Goal: Information Seeking & Learning: Compare options

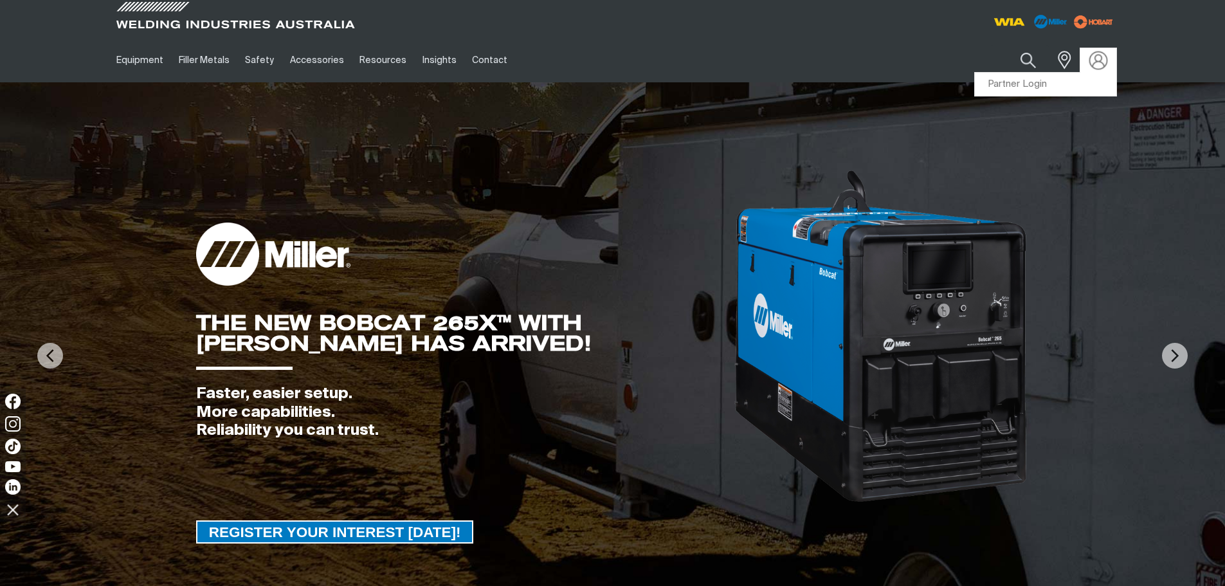
click at [1097, 67] on img at bounding box center [1098, 60] width 19 height 19
click at [1086, 85] on link "Partner Login" at bounding box center [1045, 85] width 141 height 24
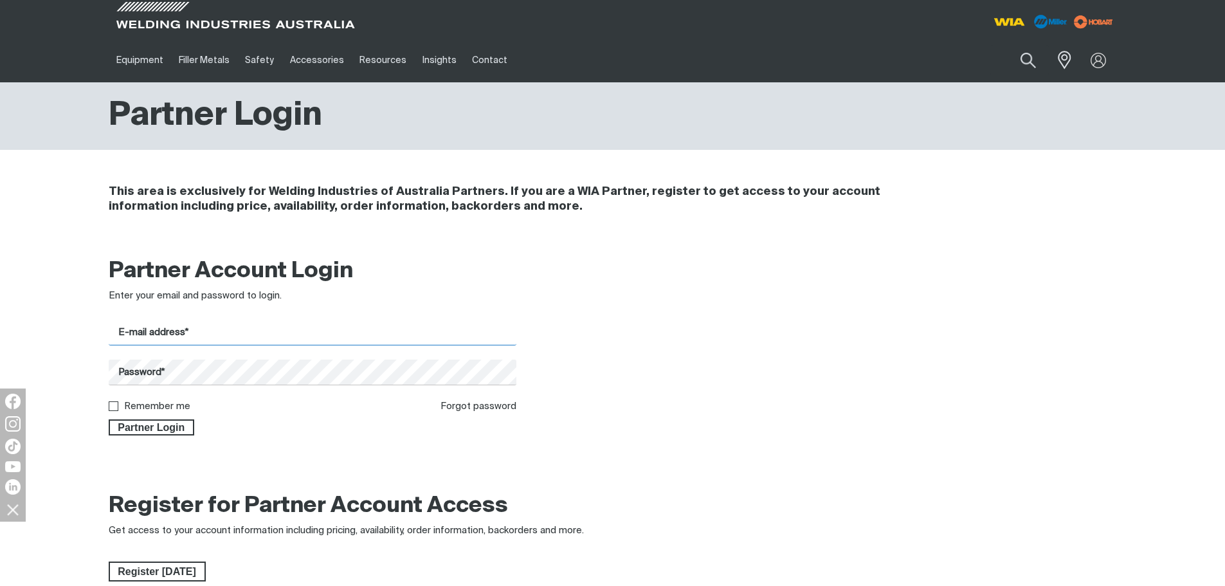
type input "[PERSON_NAME][EMAIL_ADDRESS][DOMAIN_NAME]"
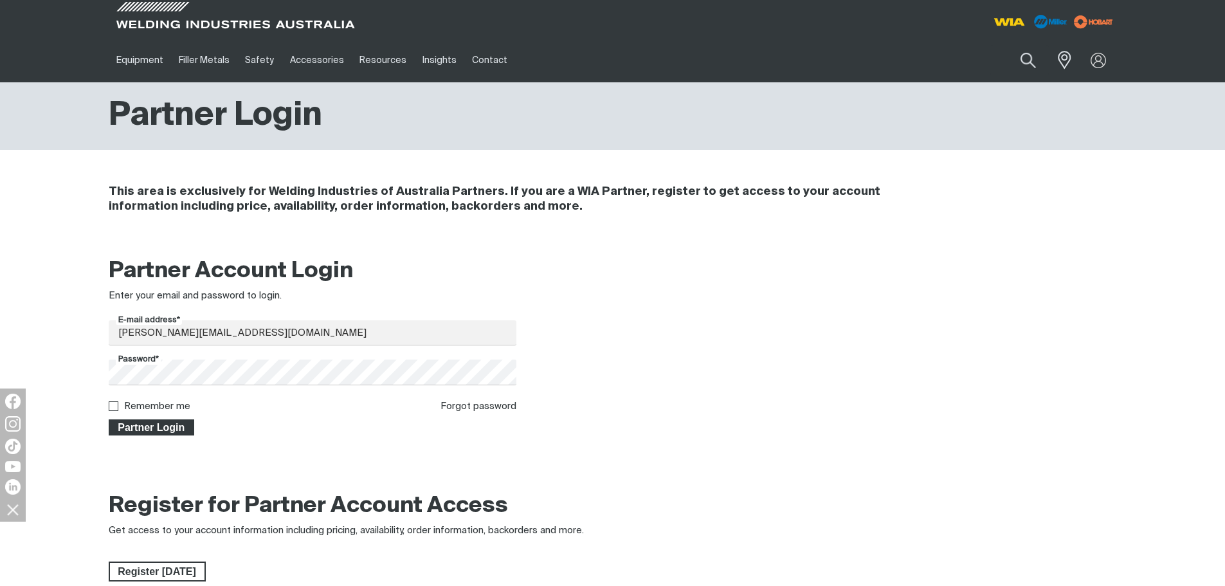
click at [173, 427] on span "Partner Login" at bounding box center [152, 427] width 84 height 17
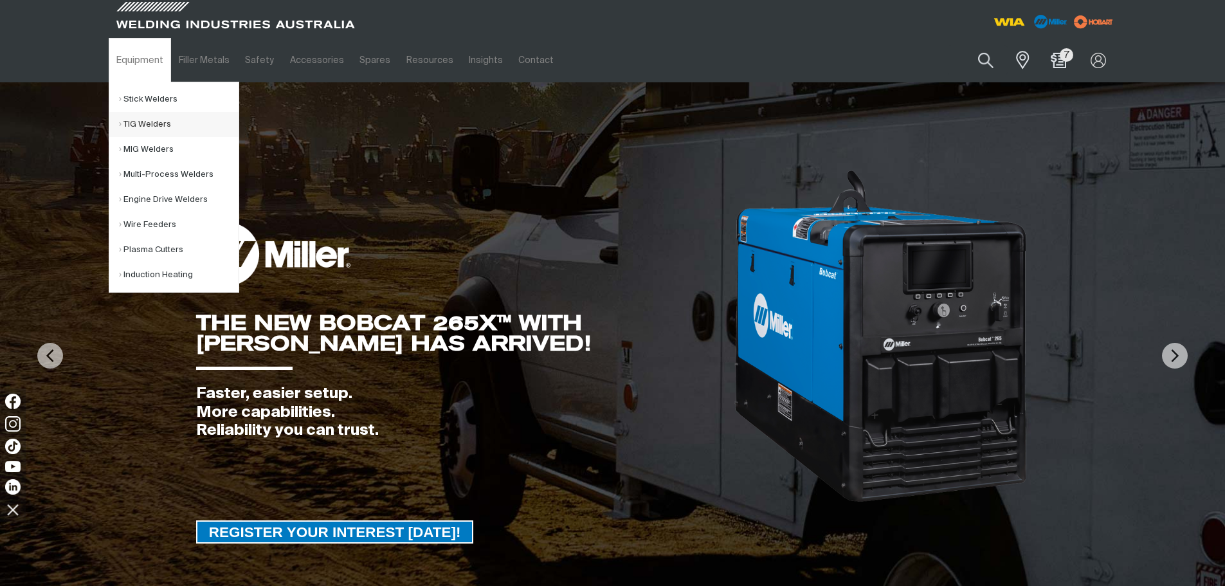
click at [152, 120] on link "TIG Welders" at bounding box center [179, 124] width 120 height 25
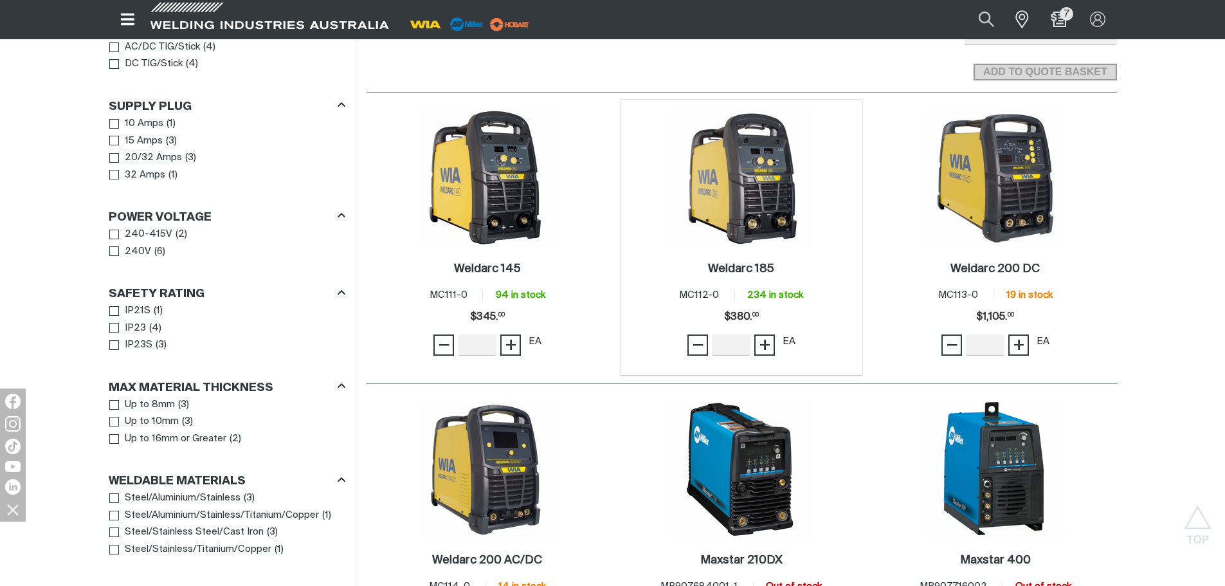
scroll to position [643, 0]
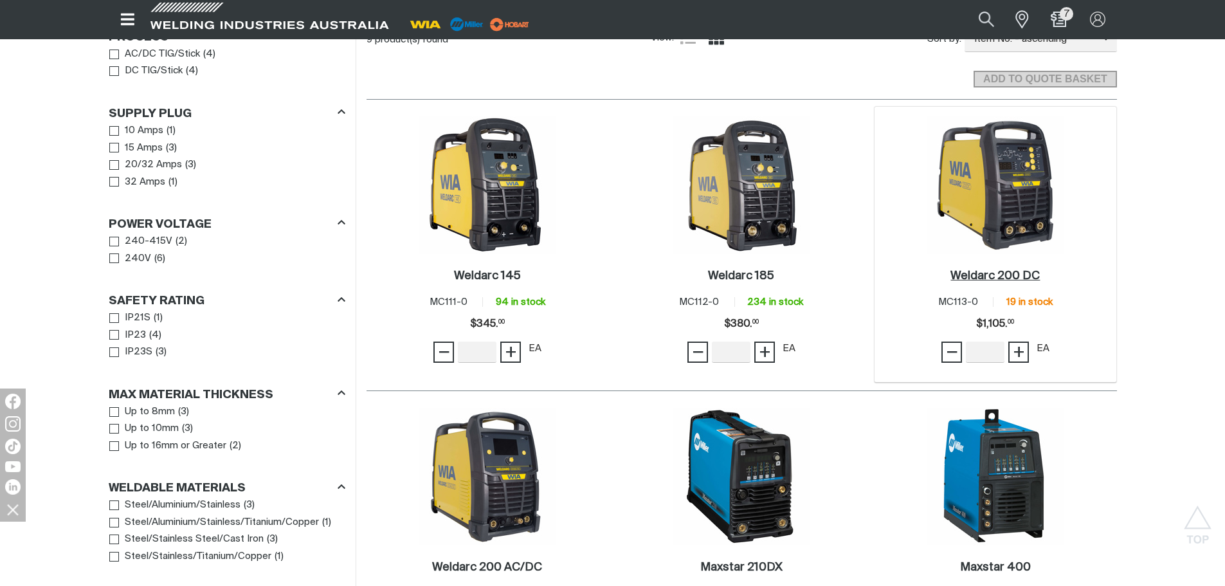
click at [1005, 278] on h2 "Weldarc 200 DC ." at bounding box center [995, 276] width 89 height 12
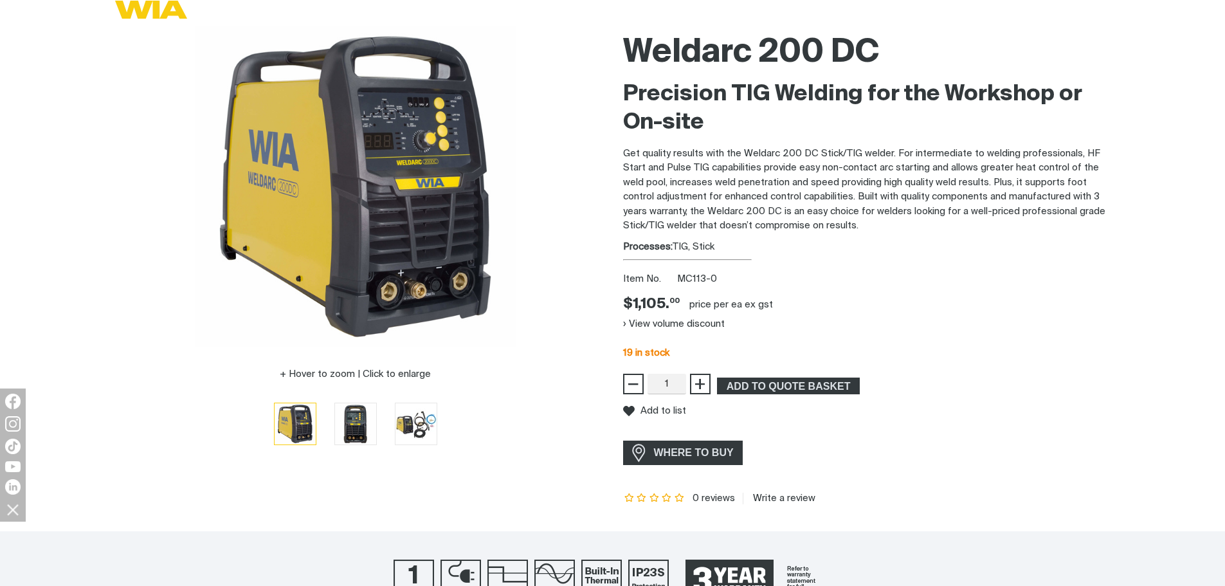
scroll to position [450, 0]
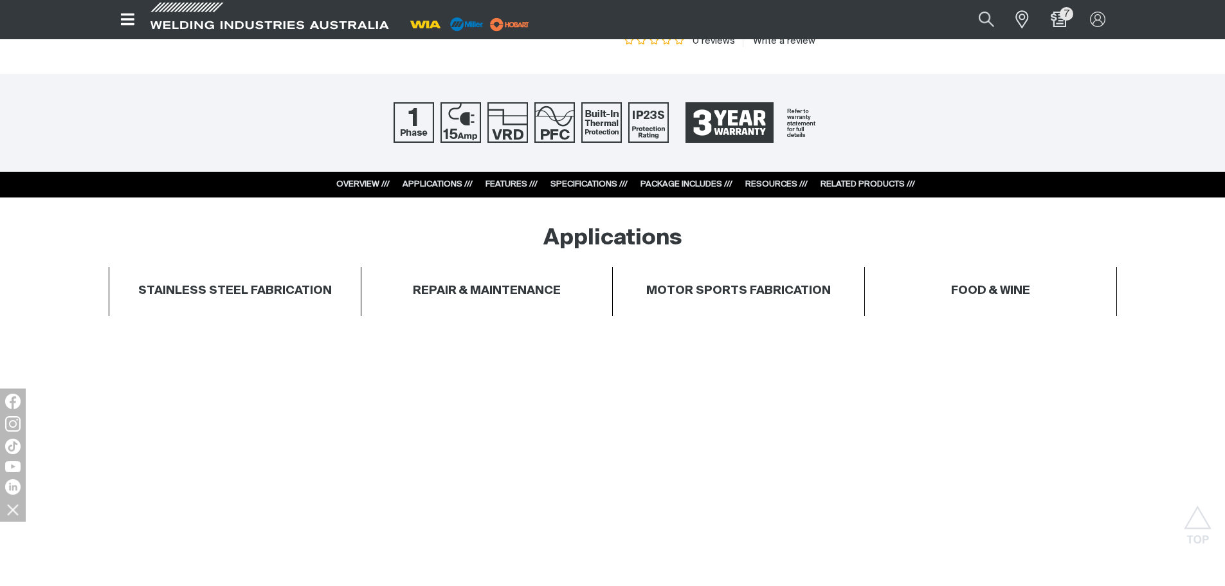
click at [586, 182] on link "SPECIFICATIONS ///" at bounding box center [589, 184] width 77 height 8
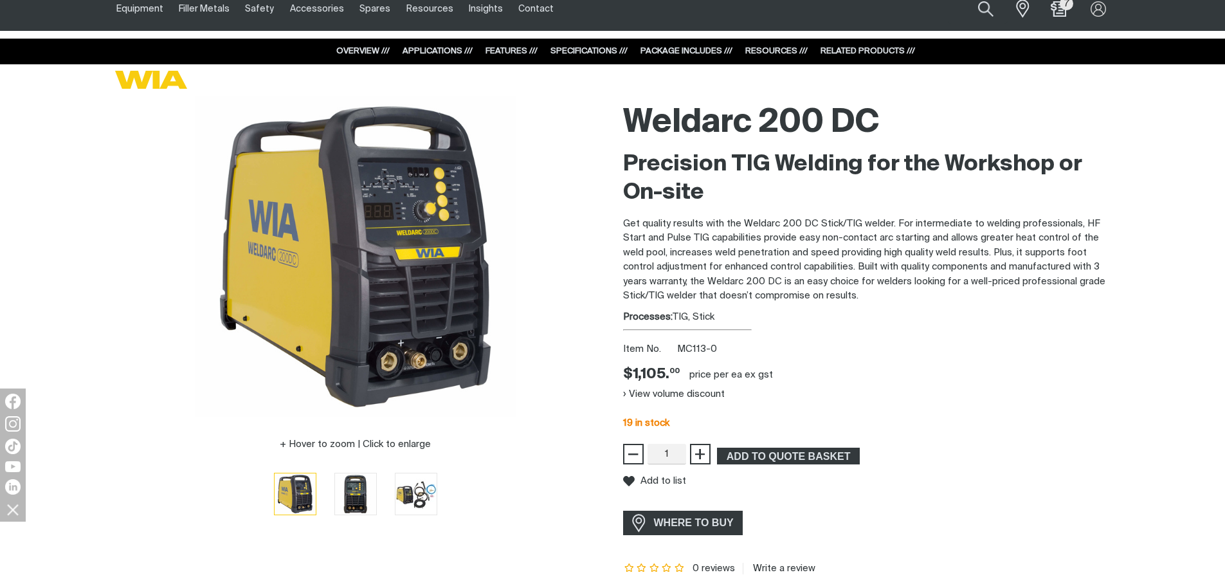
scroll to position [23, 0]
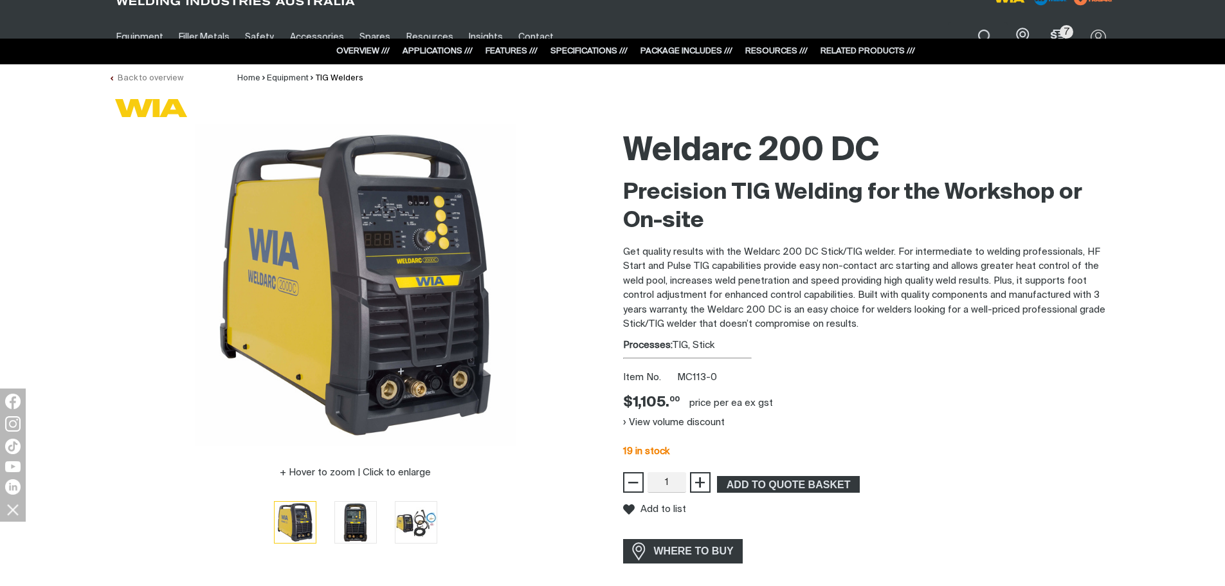
click at [166, 76] on link "Back to overview" at bounding box center [146, 78] width 75 height 8
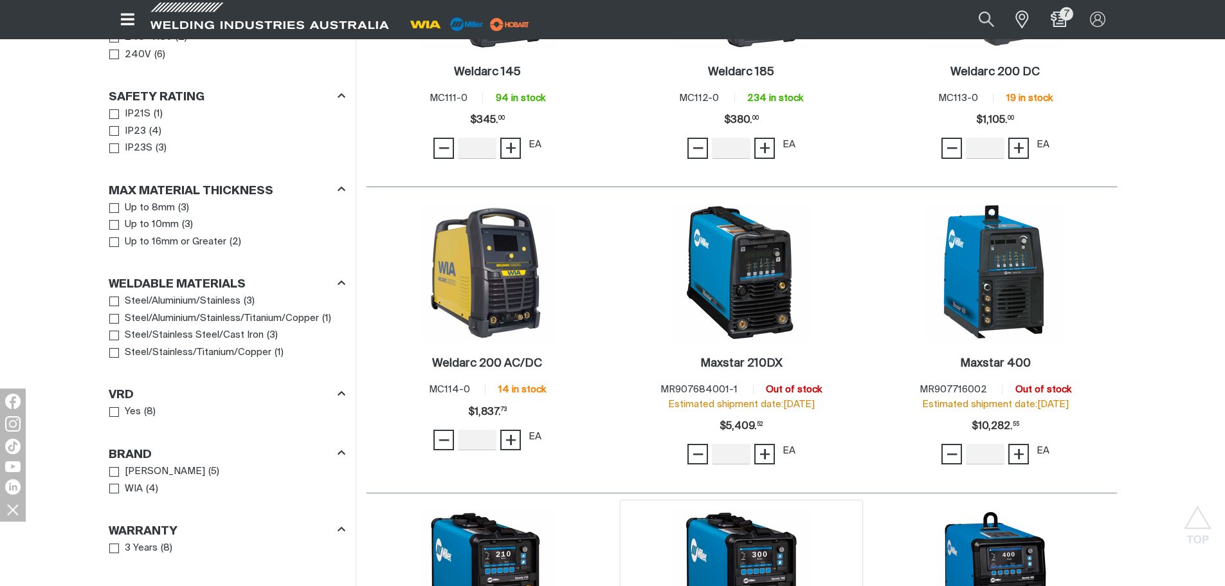
scroll to position [1029, 0]
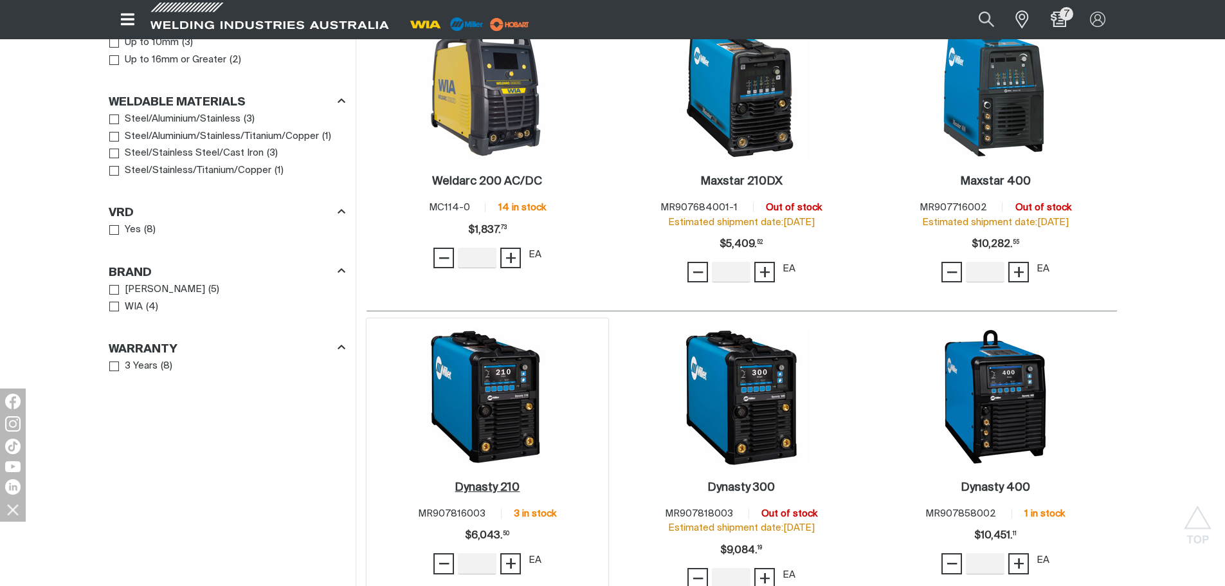
click at [502, 485] on h2 "Dynasty 210 ." at bounding box center [487, 488] width 65 height 12
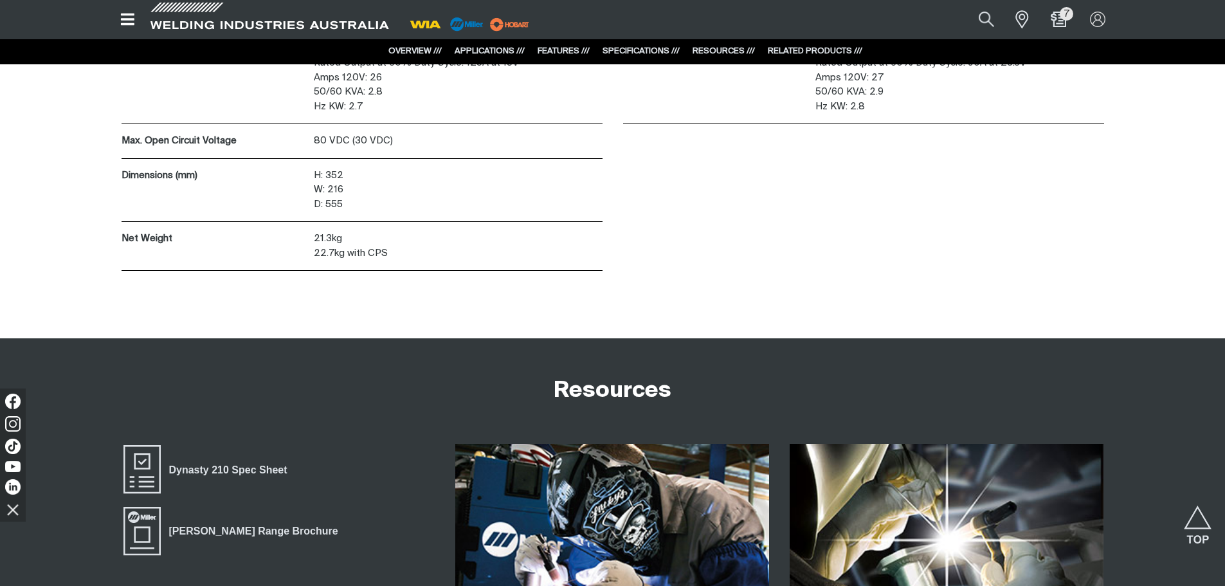
scroll to position [3730, 0]
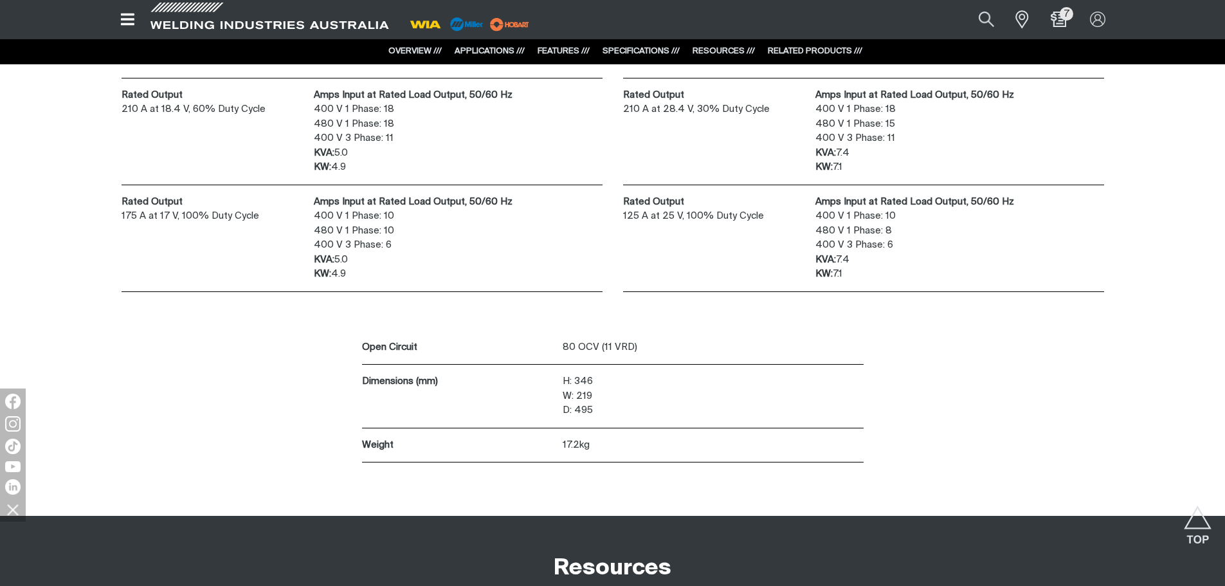
scroll to position [3216, 0]
